Goal: Task Accomplishment & Management: Use online tool/utility

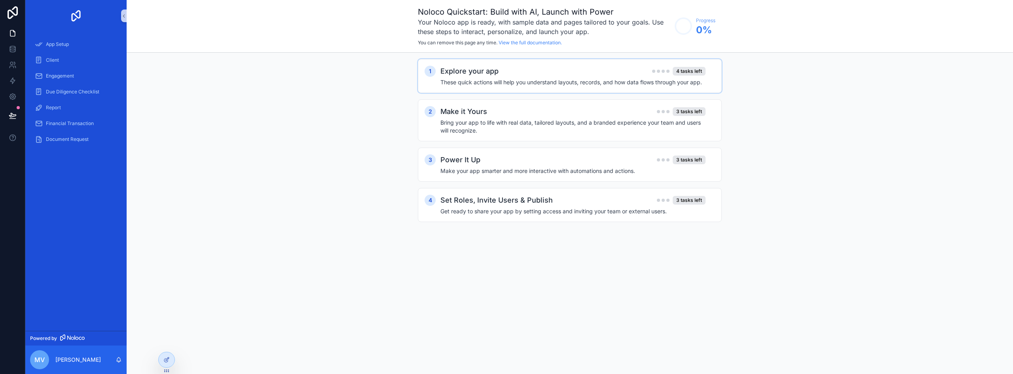
click at [484, 67] on h2 "Explore your app" at bounding box center [469, 71] width 58 height 11
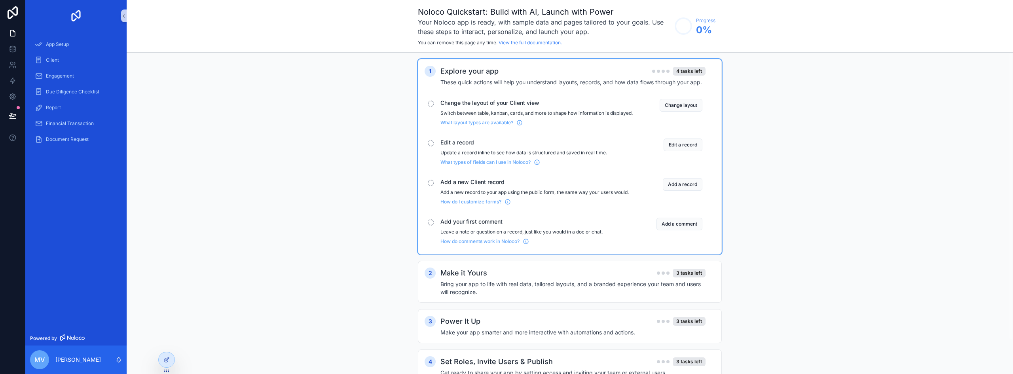
click at [241, 131] on div "1 Explore your app 4 tasks left These quick actions will help you understand la…" at bounding box center [570, 229] width 886 height 353
click at [293, 128] on div "1 Explore your app 4 tasks left These quick actions will help you understand la…" at bounding box center [570, 229] width 886 height 353
click at [10, 82] on icon at bounding box center [13, 81] width 8 height 8
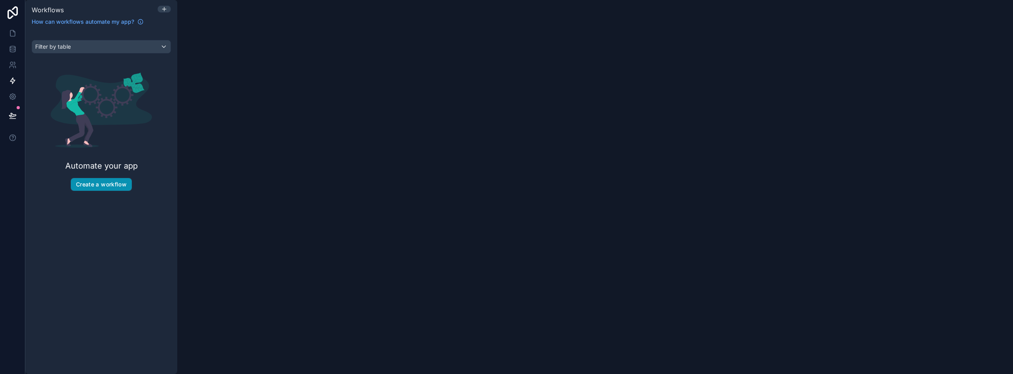
click at [108, 178] on div "Automate your app Create a workflow" at bounding box center [101, 132] width 139 height 144
click at [107, 180] on button "Create a workflow" at bounding box center [101, 184] width 61 height 13
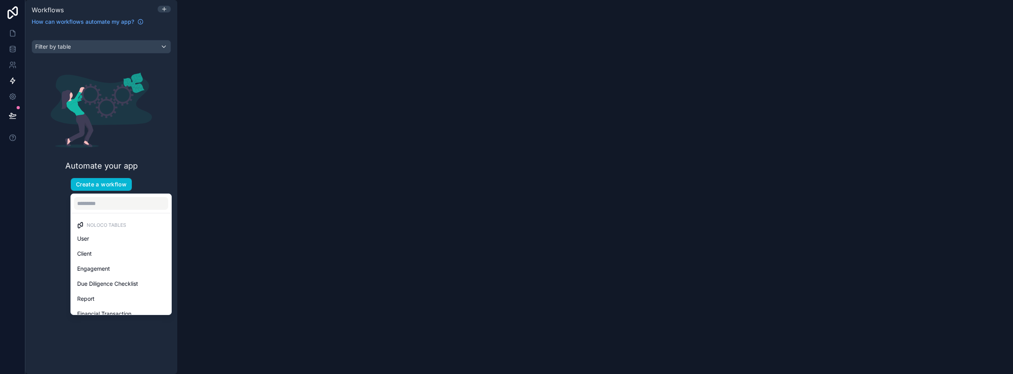
click at [99, 236] on div "User" at bounding box center [121, 238] width 88 height 9
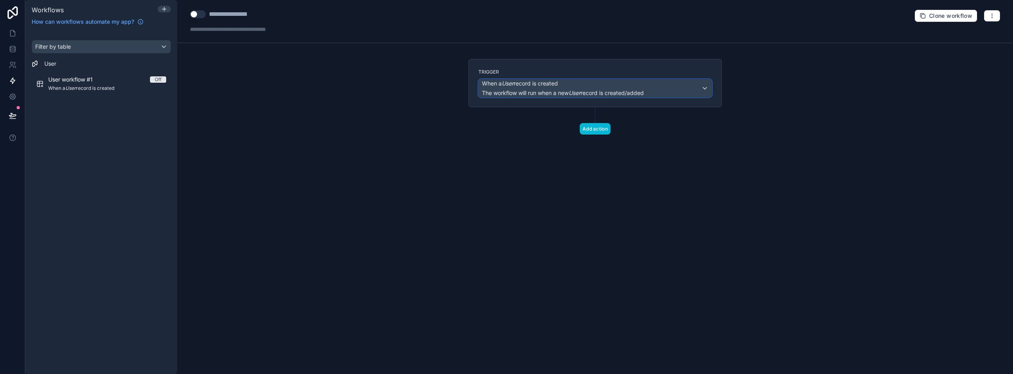
click at [658, 92] on div "When a User record is created The workflow will run when a new User record is c…" at bounding box center [595, 88] width 233 height 17
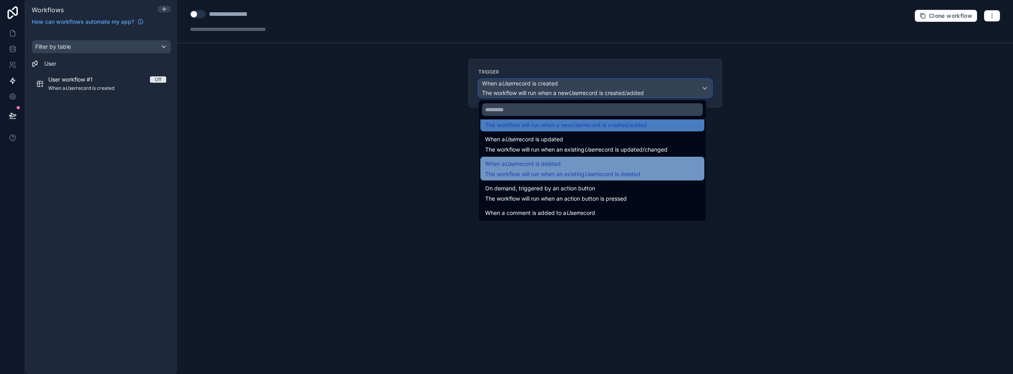
scroll to position [28, 0]
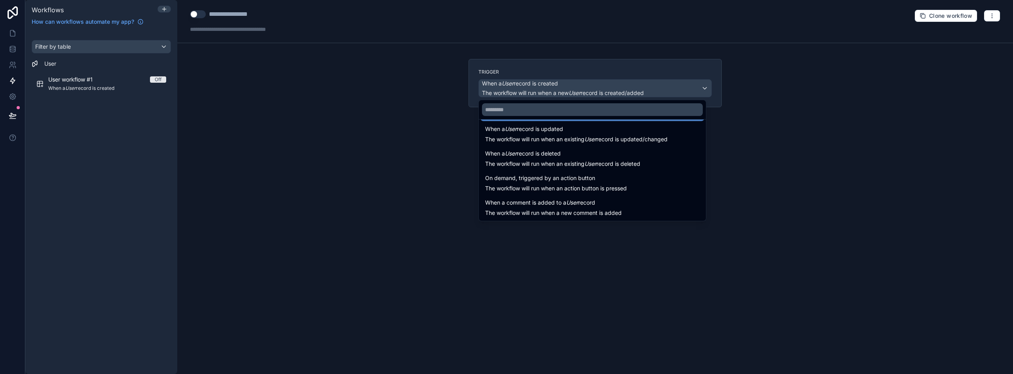
click at [726, 170] on div at bounding box center [506, 187] width 1013 height 374
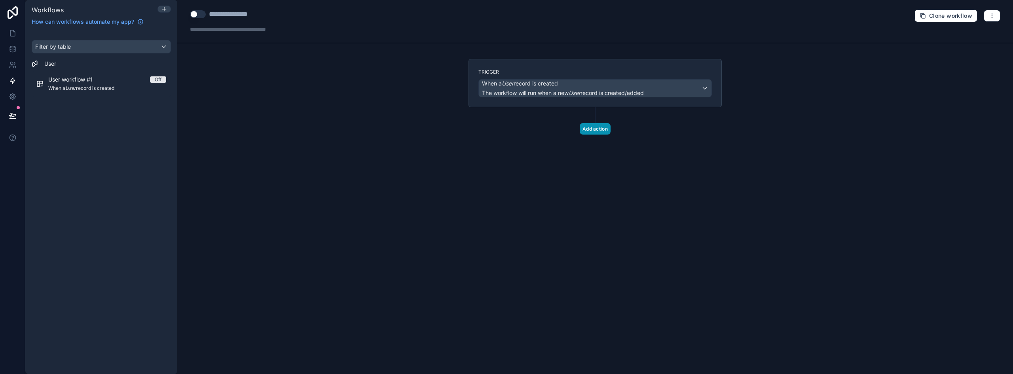
click at [581, 128] on button "Add action" at bounding box center [595, 128] width 31 height 11
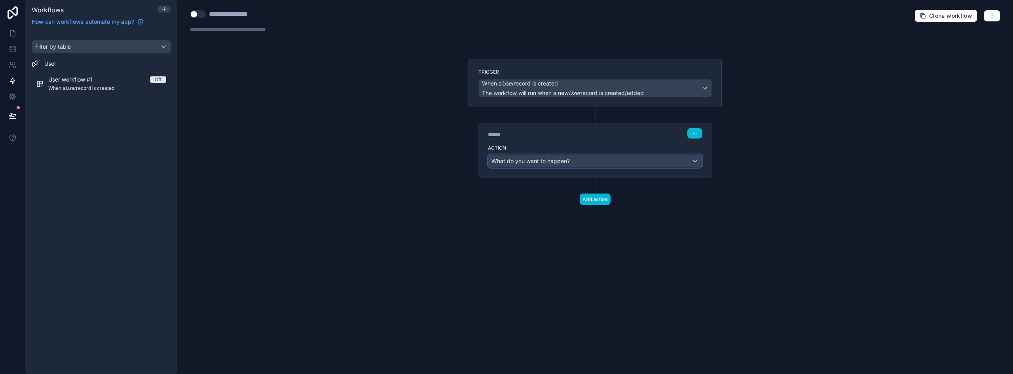
click at [658, 157] on div "What do you want to happen?" at bounding box center [595, 161] width 214 height 13
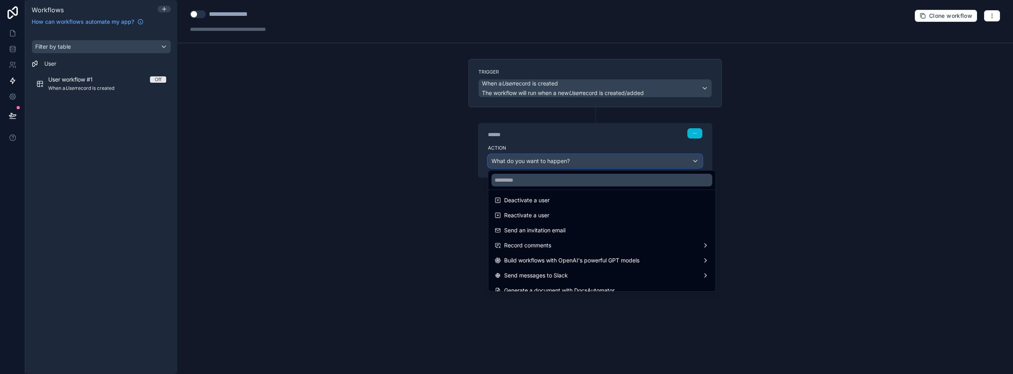
scroll to position [146, 0]
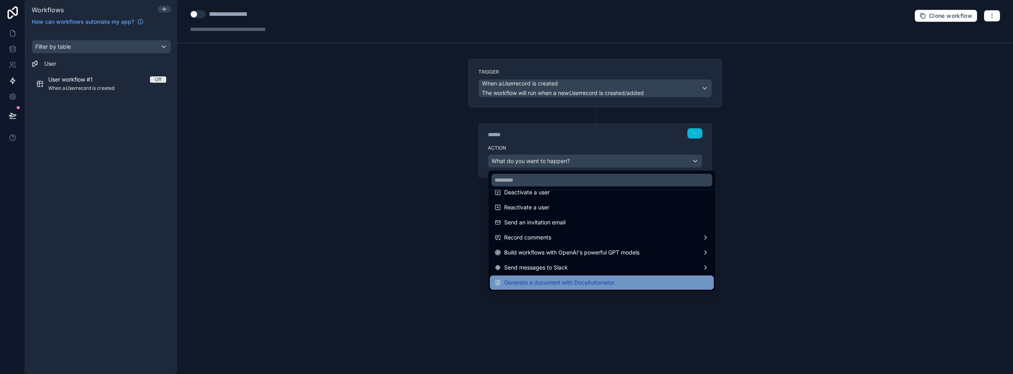
click at [554, 284] on span "Generate a document with DocsAutomator" at bounding box center [559, 282] width 110 height 9
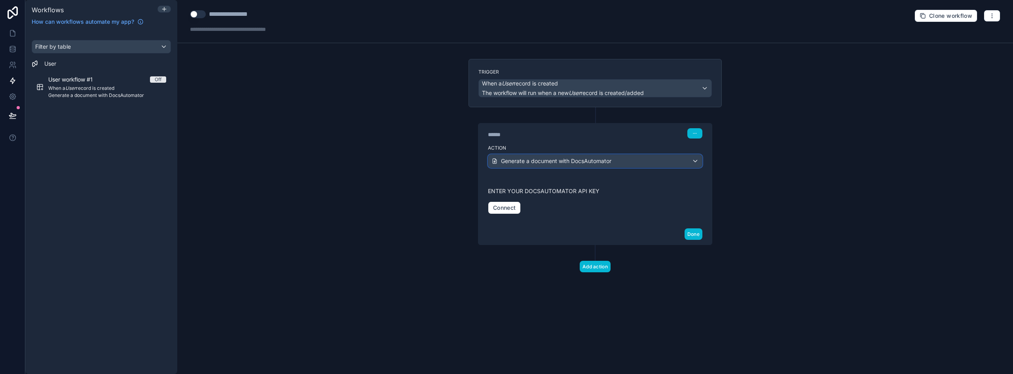
click at [678, 164] on div "Generate a document with DocsAutomator" at bounding box center [595, 161] width 214 height 13
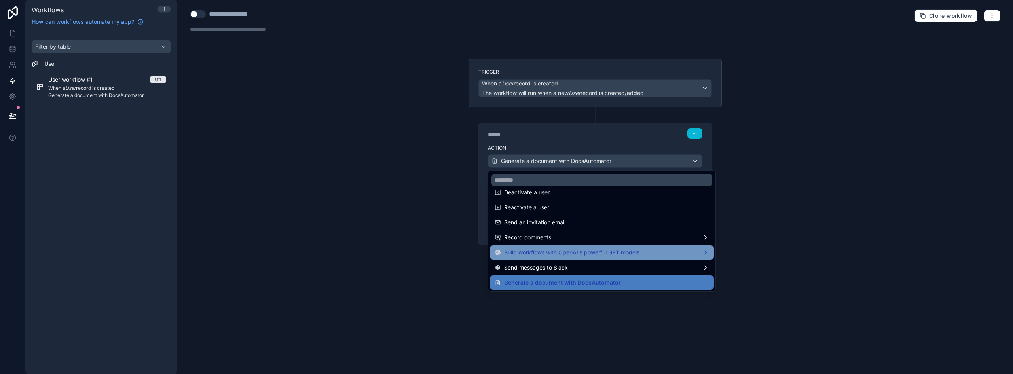
click at [612, 250] on span "Build workflows with OpenAI's powerful GPT models" at bounding box center [571, 252] width 135 height 9
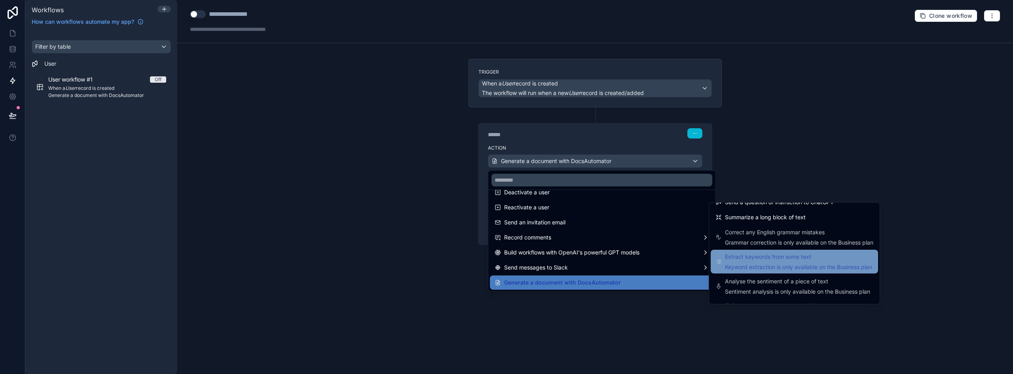
scroll to position [0, 0]
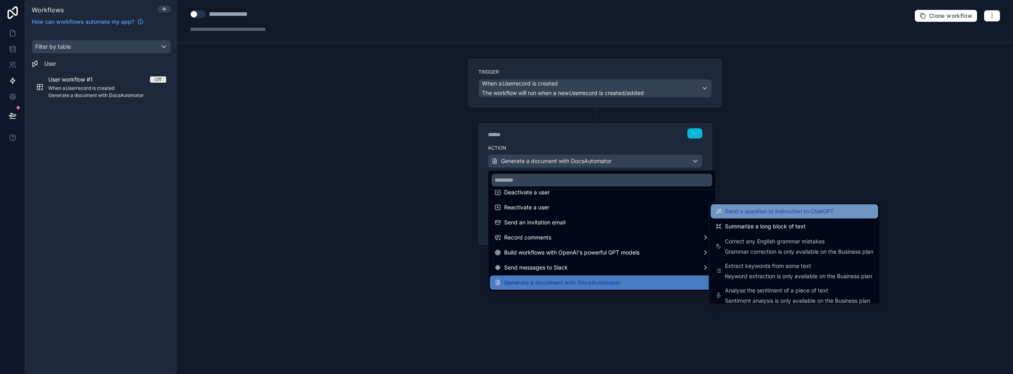
click at [806, 213] on span "Send a question or instruction to ChatGPT" at bounding box center [779, 211] width 109 height 9
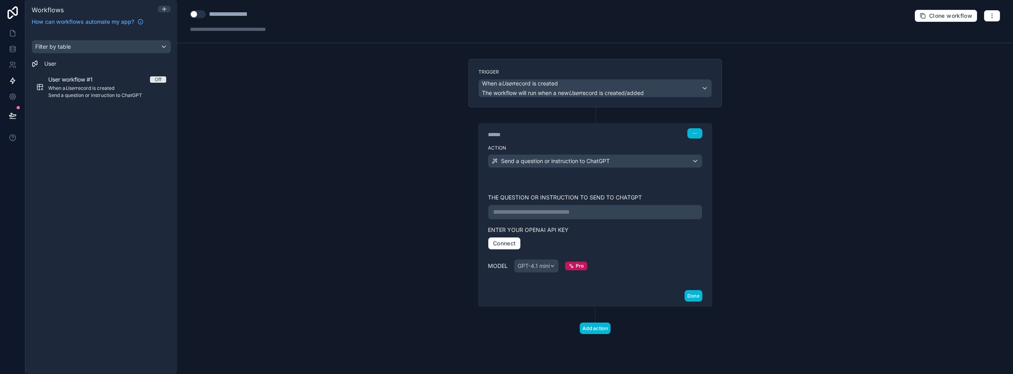
click at [556, 211] on p "**********" at bounding box center [595, 211] width 204 height 9
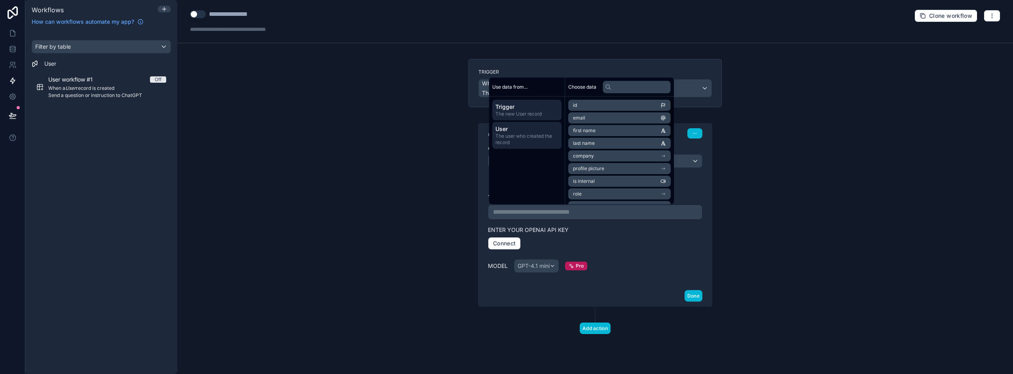
click at [525, 140] on span "The user who created the record" at bounding box center [526, 139] width 63 height 13
click at [539, 115] on span "The new User record" at bounding box center [526, 114] width 63 height 6
click at [617, 131] on li "first name" at bounding box center [619, 130] width 102 height 11
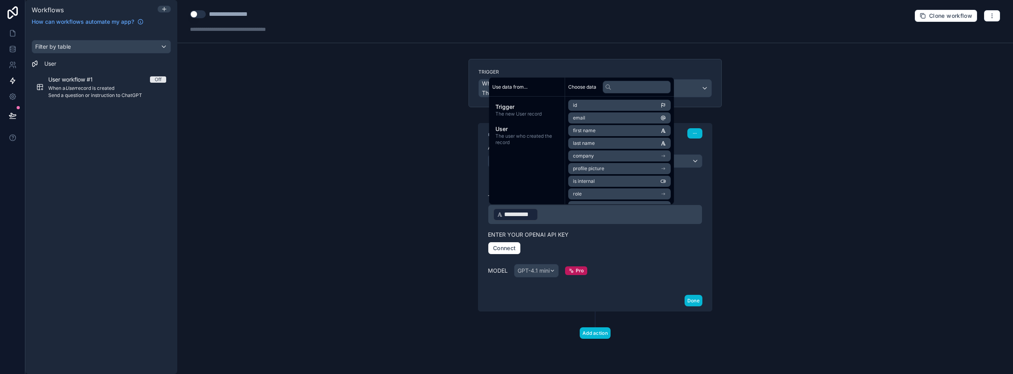
click at [612, 168] on li "profile picture" at bounding box center [619, 168] width 102 height 11
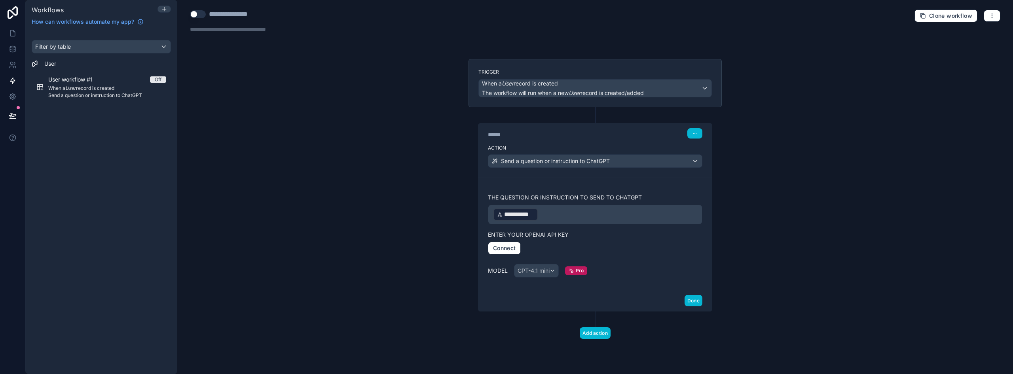
click at [898, 164] on div "**********" at bounding box center [595, 187] width 836 height 374
click at [11, 49] on icon at bounding box center [13, 49] width 8 height 8
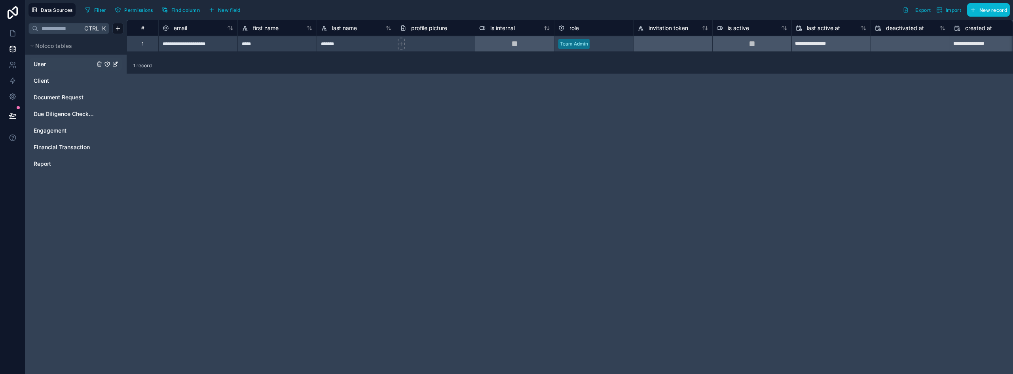
click at [47, 64] on link "User" at bounding box center [64, 64] width 61 height 8
click at [13, 34] on icon at bounding box center [13, 33] width 8 height 8
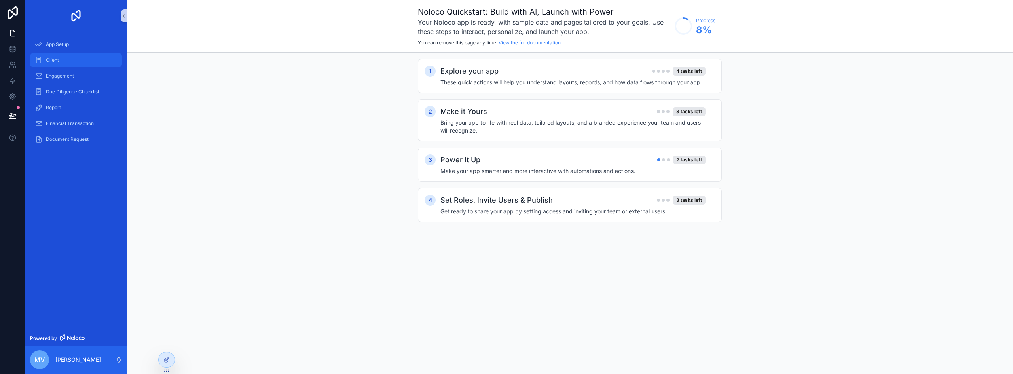
click at [48, 58] on span "Client" at bounding box center [52, 60] width 13 height 6
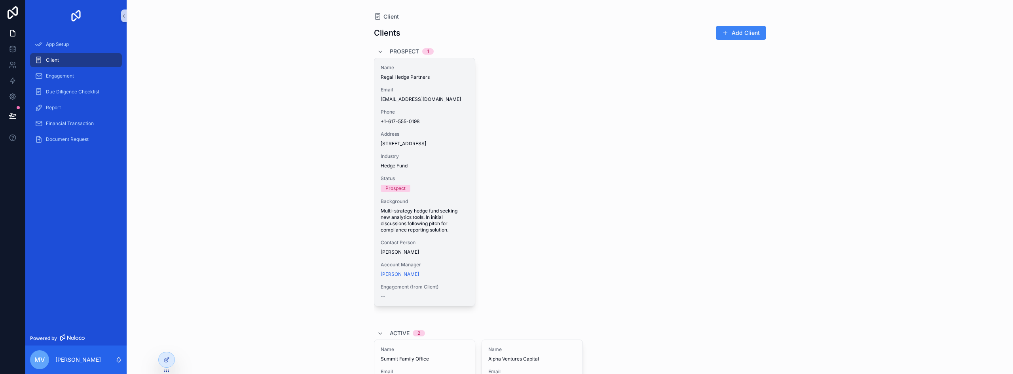
click at [412, 94] on div "Email [EMAIL_ADDRESS][DOMAIN_NAME]" at bounding box center [425, 95] width 88 height 16
